Goal: Obtain resource: Download file/media

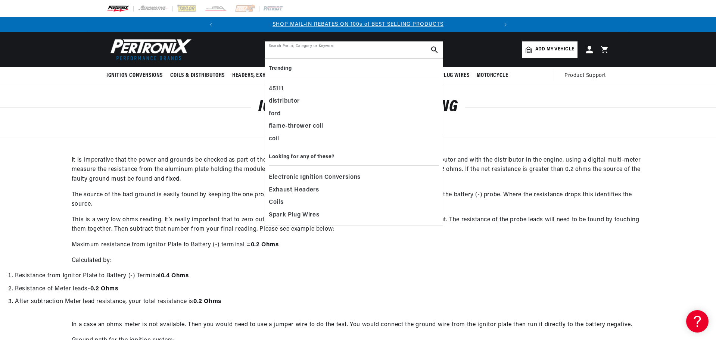
click at [374, 48] on input "text" at bounding box center [354, 49] width 178 height 16
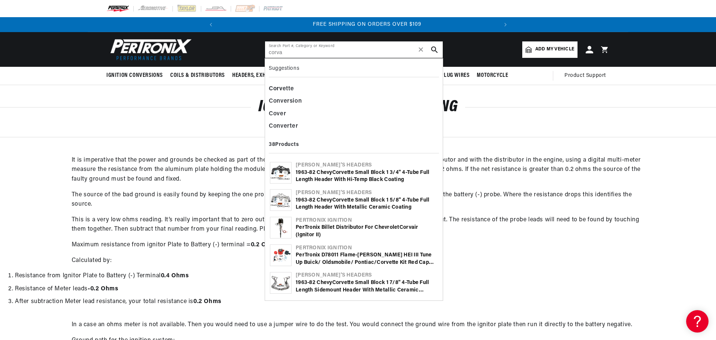
scroll to position [0, 279]
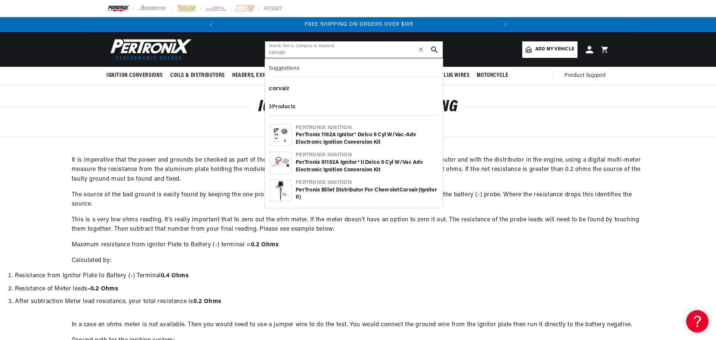
type input "corvair"
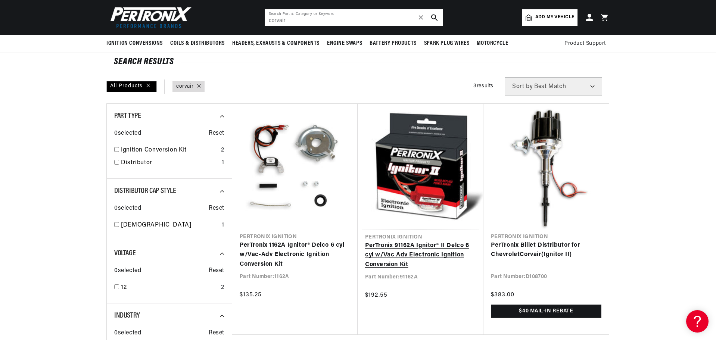
click at [374, 241] on link "PerTronix 91162A Ignitor® II Delco 6 cyl w/Vac Adv Electronic Ignition Conversi…" at bounding box center [420, 255] width 111 height 29
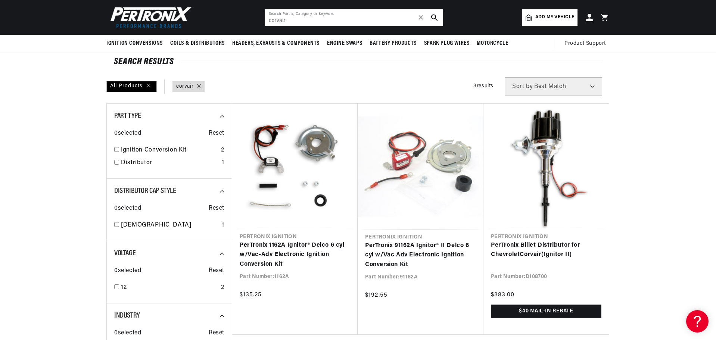
scroll to position [0, 279]
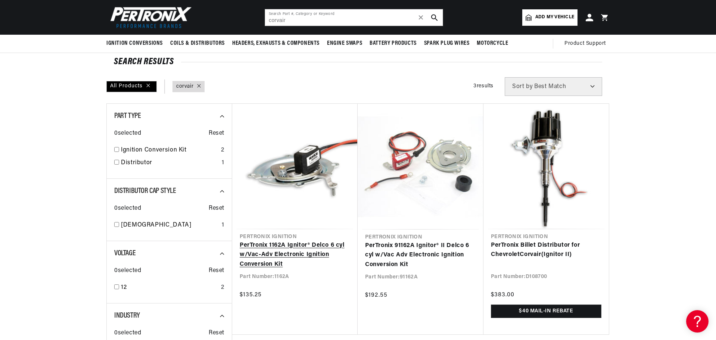
click at [289, 241] on link "PerTronix 1162A Ignitor® Delco 6 cyl w/Vac-Adv Electronic Ignition Conversion K…" at bounding box center [295, 255] width 110 height 29
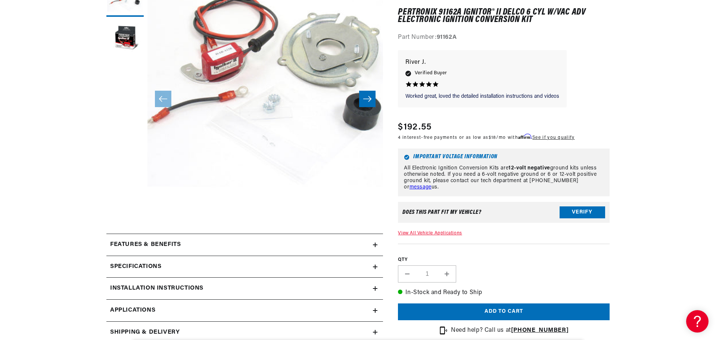
scroll to position [149, 0]
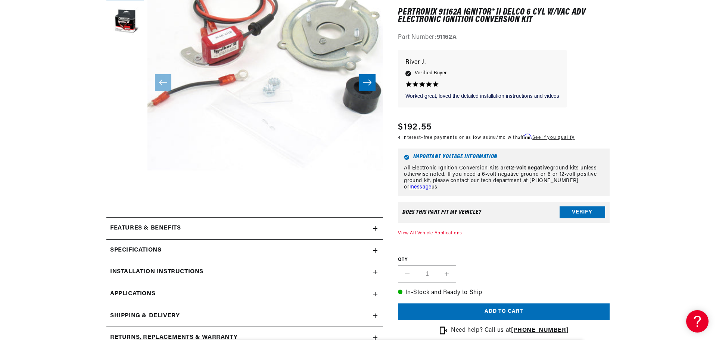
click at [376, 270] on icon at bounding box center [375, 272] width 4 height 4
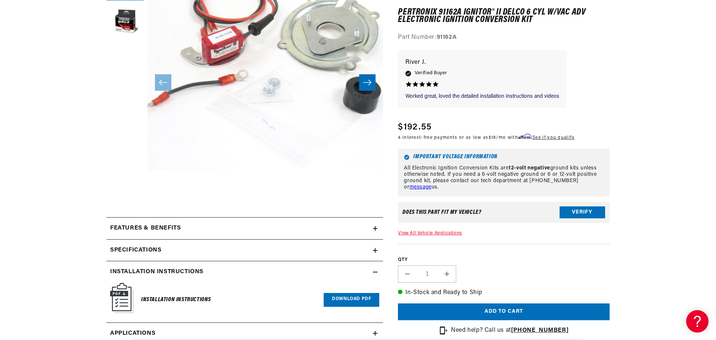
click at [340, 297] on link "Download PDF" at bounding box center [352, 300] width 56 height 14
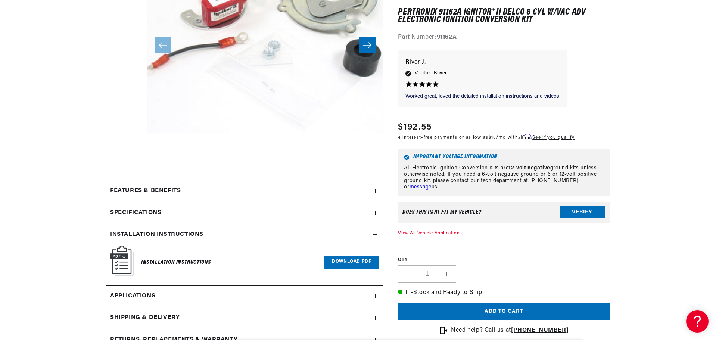
scroll to position [0, 279]
click at [363, 262] on link "Download PDF" at bounding box center [352, 263] width 56 height 14
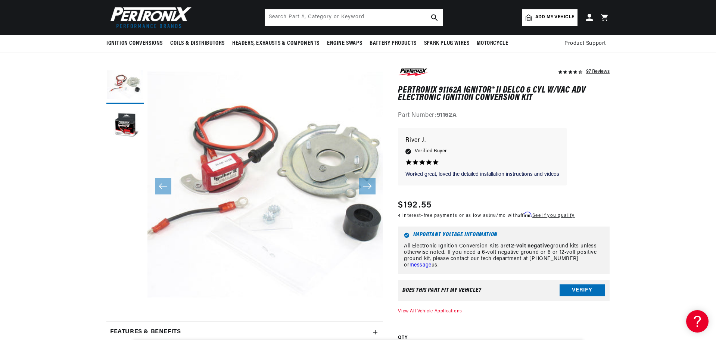
scroll to position [0, 0]
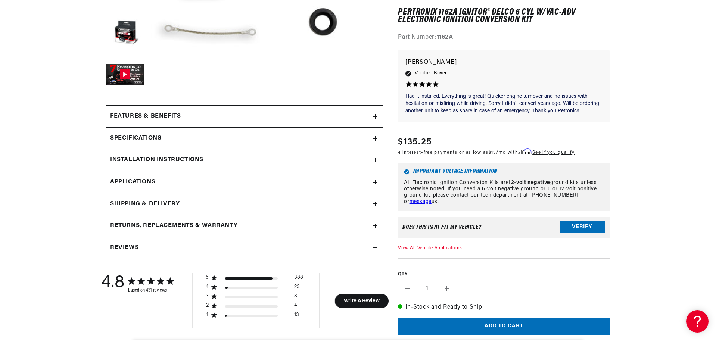
scroll to position [0, 279]
click at [373, 161] on icon at bounding box center [375, 160] width 4 height 4
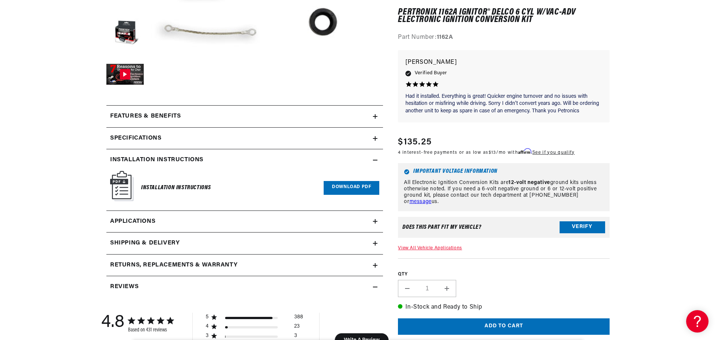
click at [351, 184] on link "Download PDF" at bounding box center [352, 188] width 56 height 14
